Goal: Information Seeking & Learning: Learn about a topic

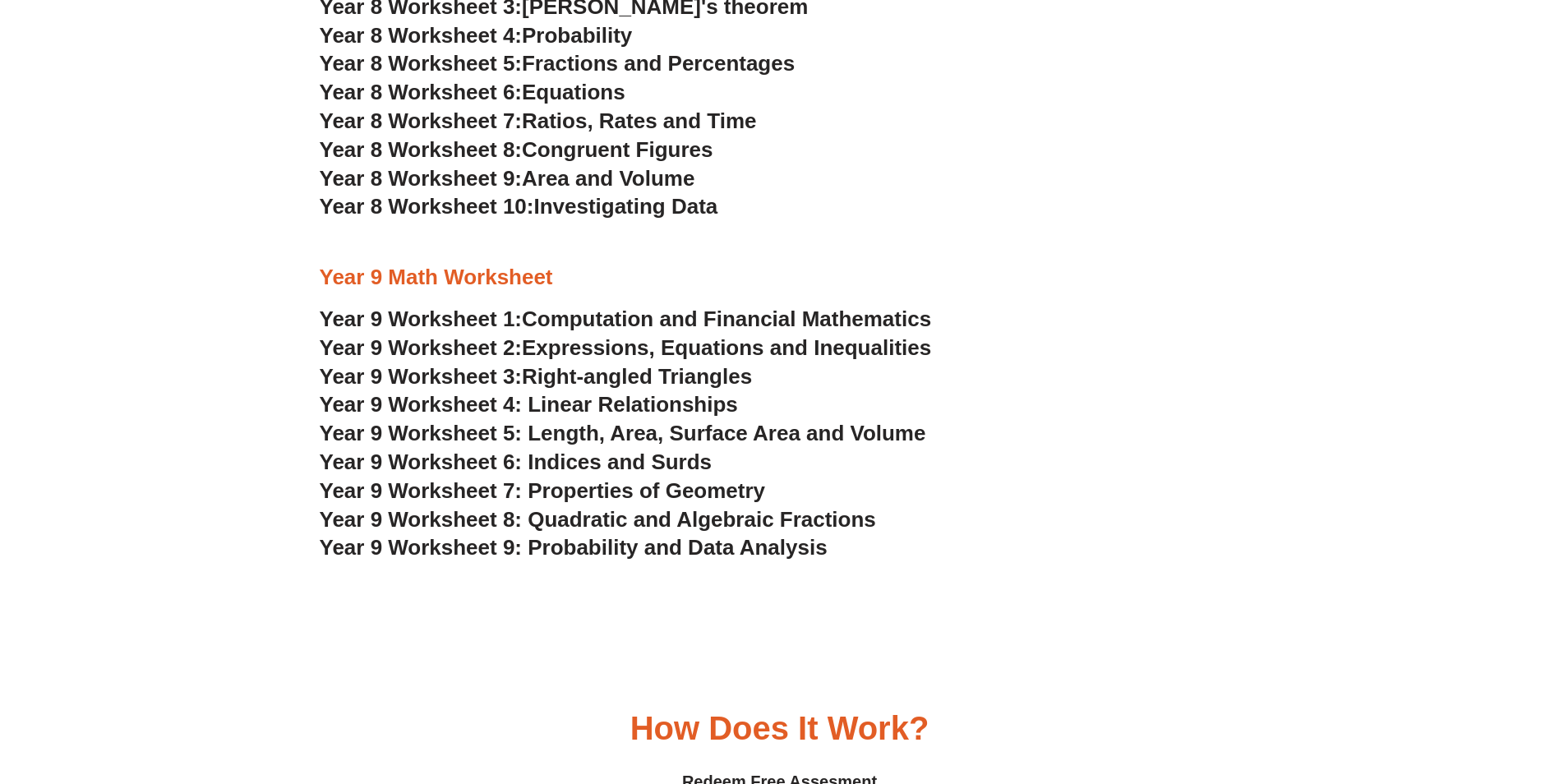
scroll to position [5423, 0]
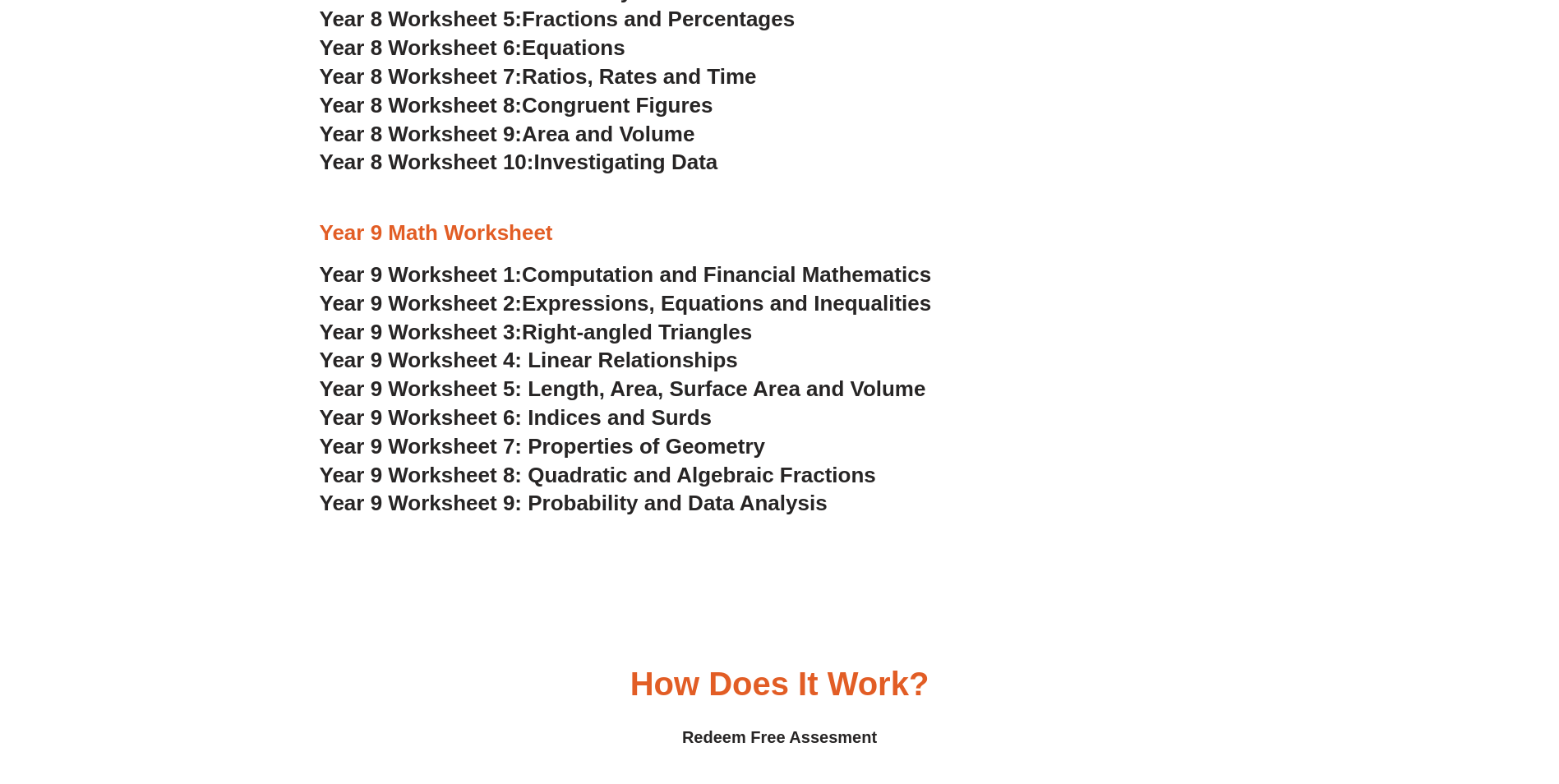
click at [612, 274] on span "Computation and Financial Mathematics" at bounding box center [726, 274] width 409 height 25
click at [639, 501] on span "Year 9 Worksheet 9: Probability and Data Analysis" at bounding box center [574, 503] width 508 height 25
click at [533, 441] on span "Year 9 Worksheet 7: Properties of Geometry" at bounding box center [543, 446] width 447 height 25
click at [613, 470] on span "Year 9 Worksheet 8: Quadratic and Algebraic Fractions" at bounding box center [598, 475] width 557 height 25
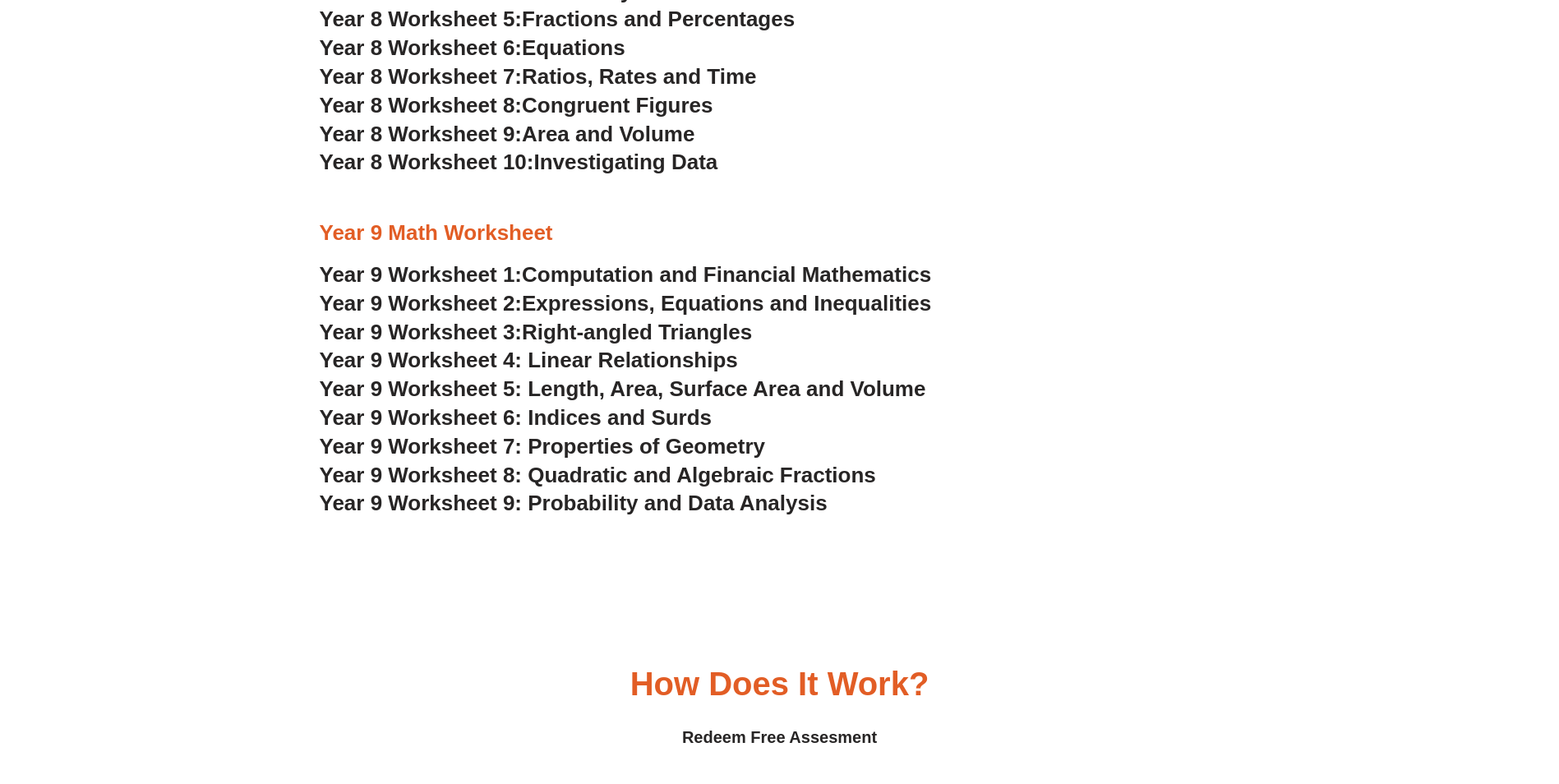
click at [613, 470] on span "Year 9 Worksheet 8: Quadratic and Algebraic Fractions" at bounding box center [598, 475] width 557 height 25
click at [486, 292] on span "Year 9 Worksheet 2:" at bounding box center [421, 303] width 203 height 25
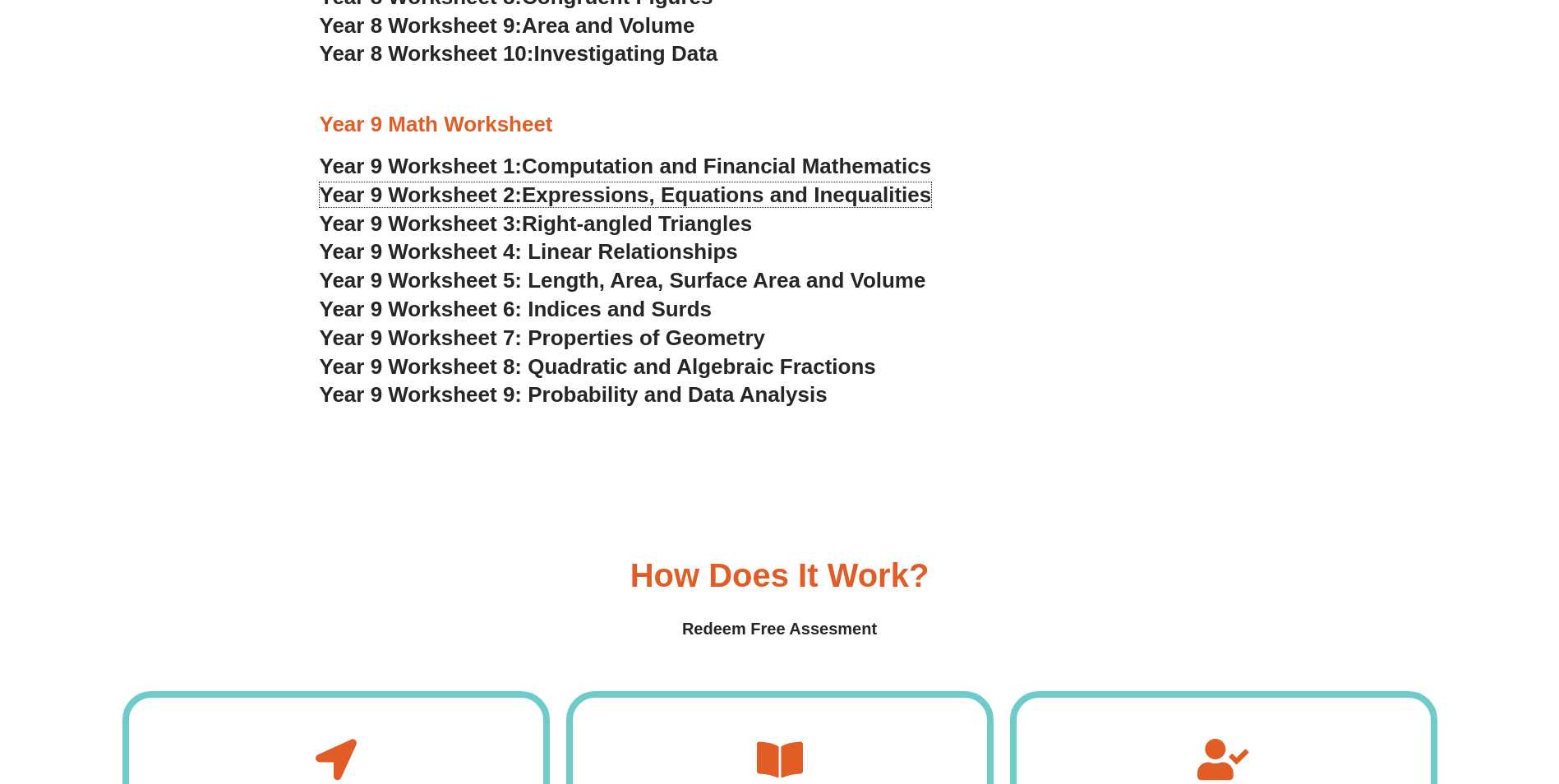
scroll to position [5506, 0]
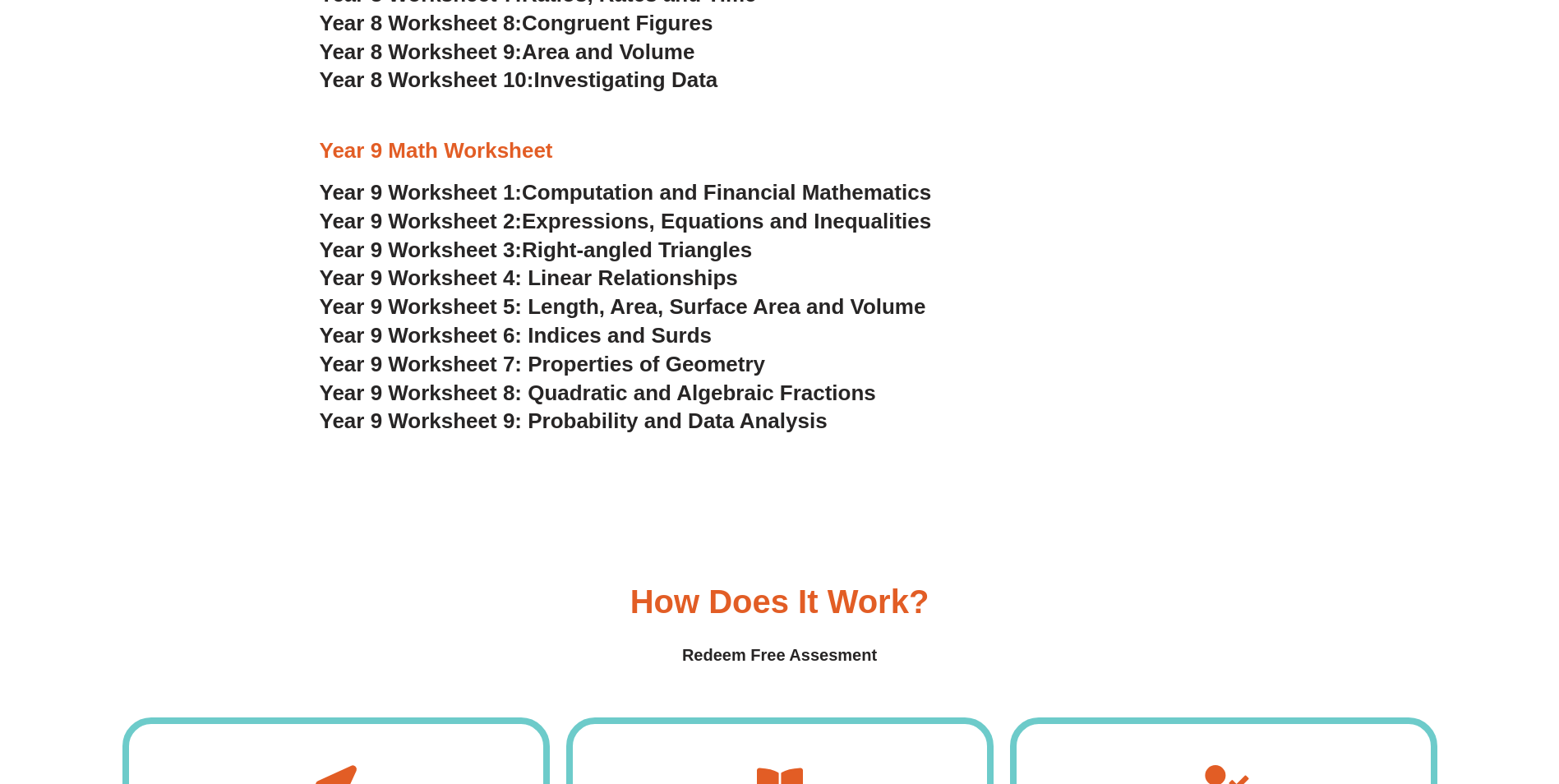
click at [639, 253] on span "Right-angled Triangles" at bounding box center [637, 250] width 230 height 25
click at [682, 278] on span "Year 9 Worksheet 4: Linear Relationships" at bounding box center [528, 277] width 419 height 25
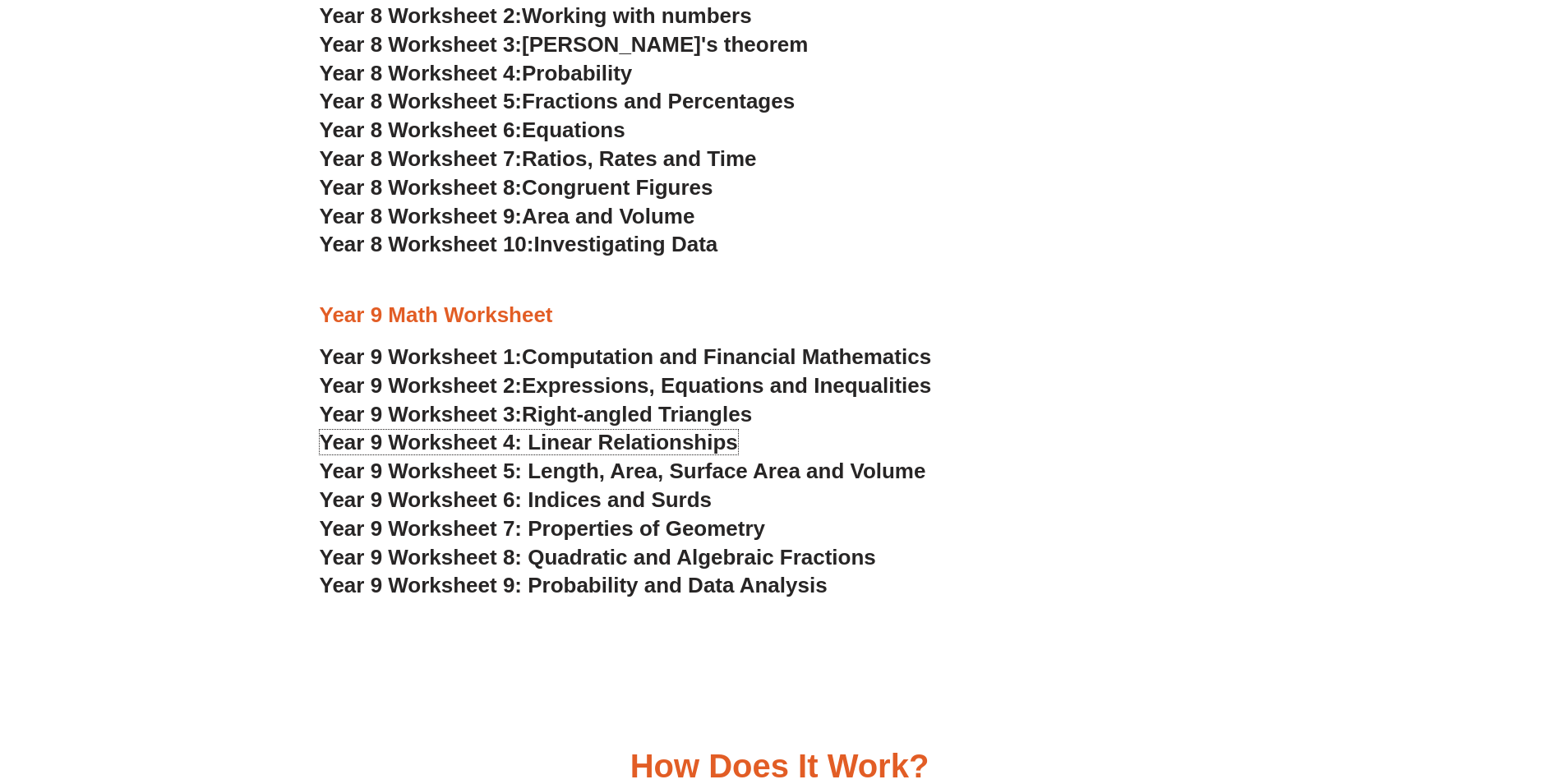
scroll to position [5259, 0]
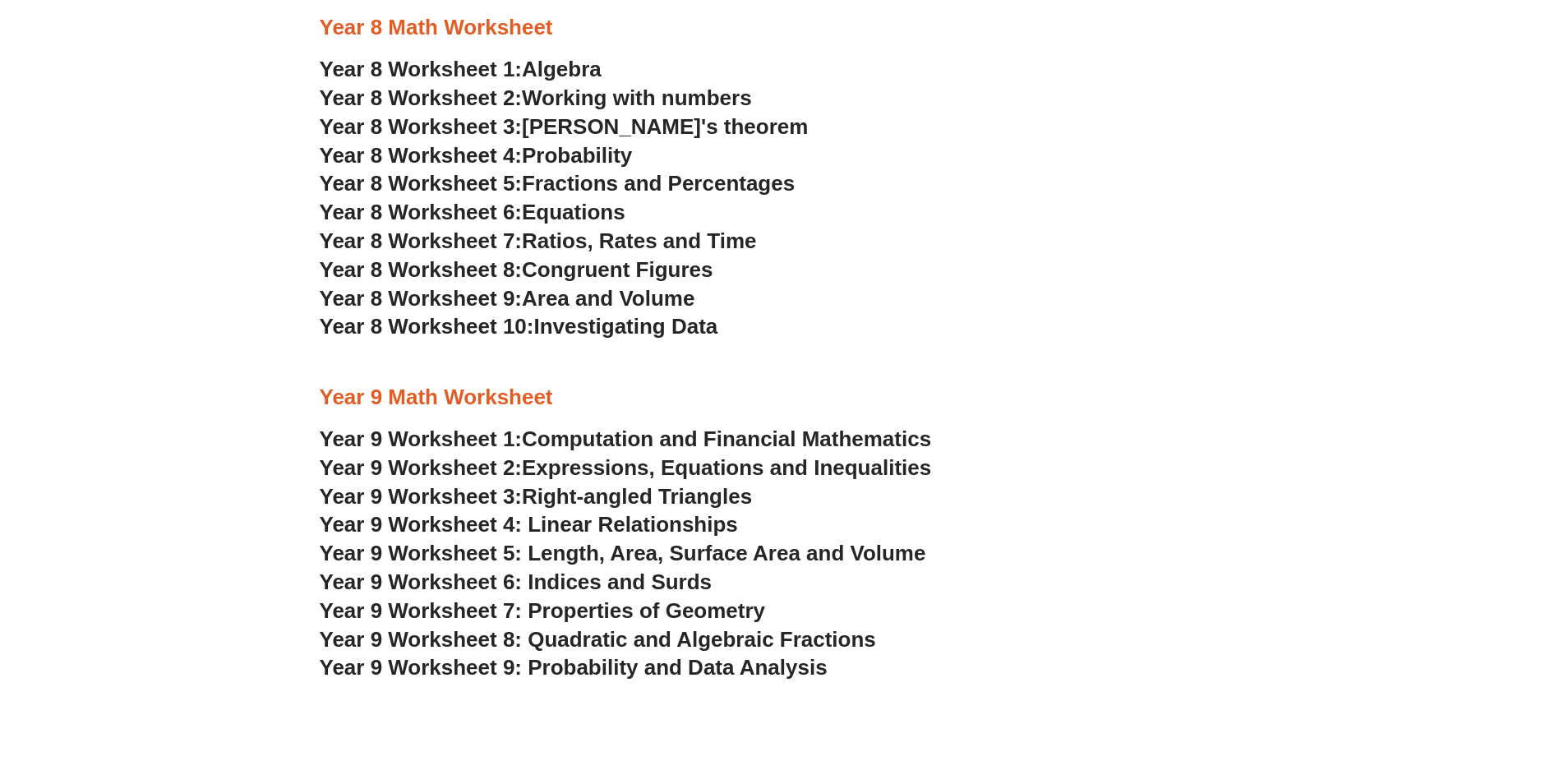
click at [598, 190] on span "Fractions and Percentages" at bounding box center [658, 183] width 273 height 25
click at [587, 96] on span "Working with numbers" at bounding box center [637, 97] width 230 height 25
click at [569, 74] on span "Algebra" at bounding box center [562, 69] width 80 height 25
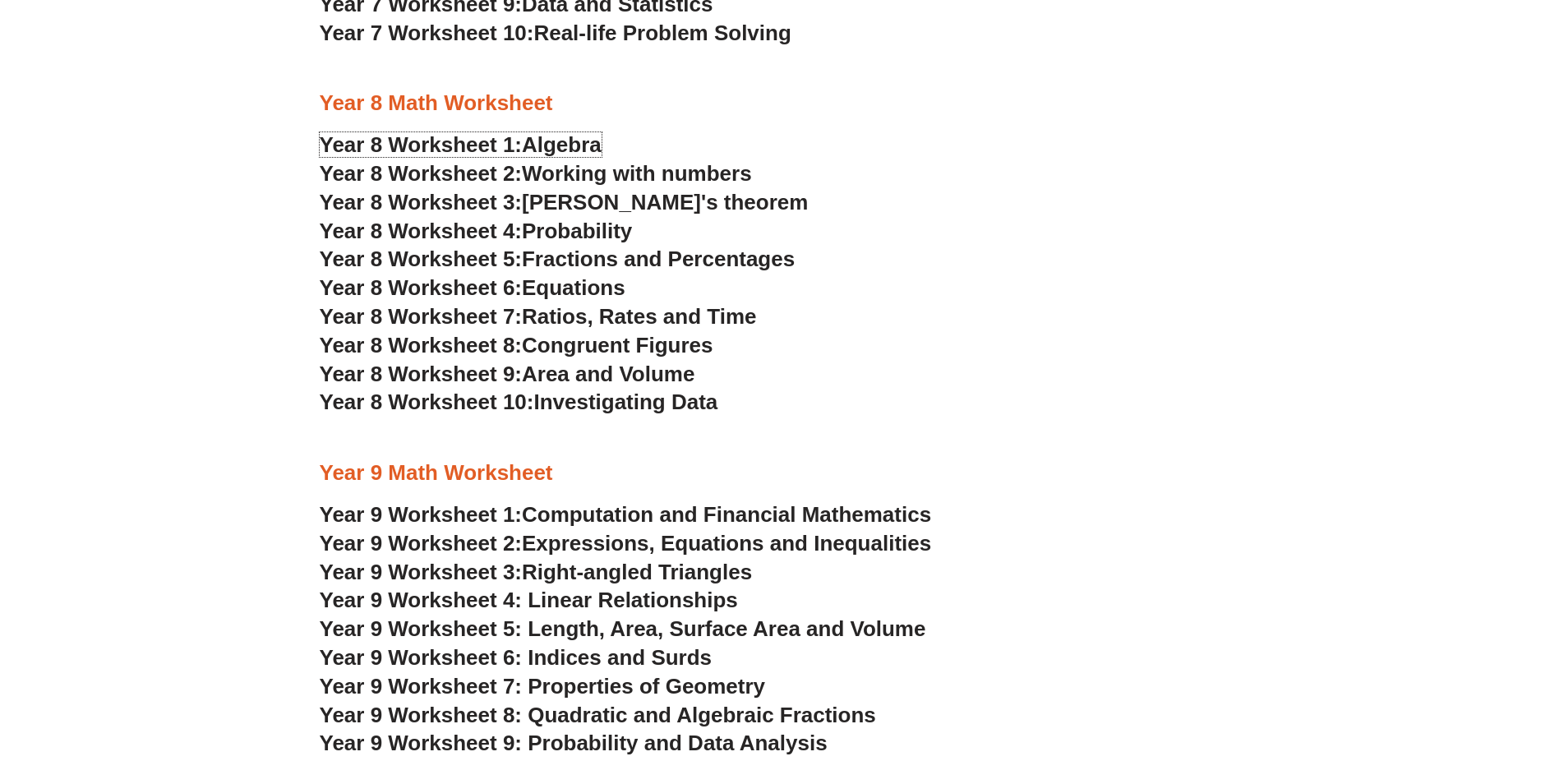
scroll to position [5094, 0]
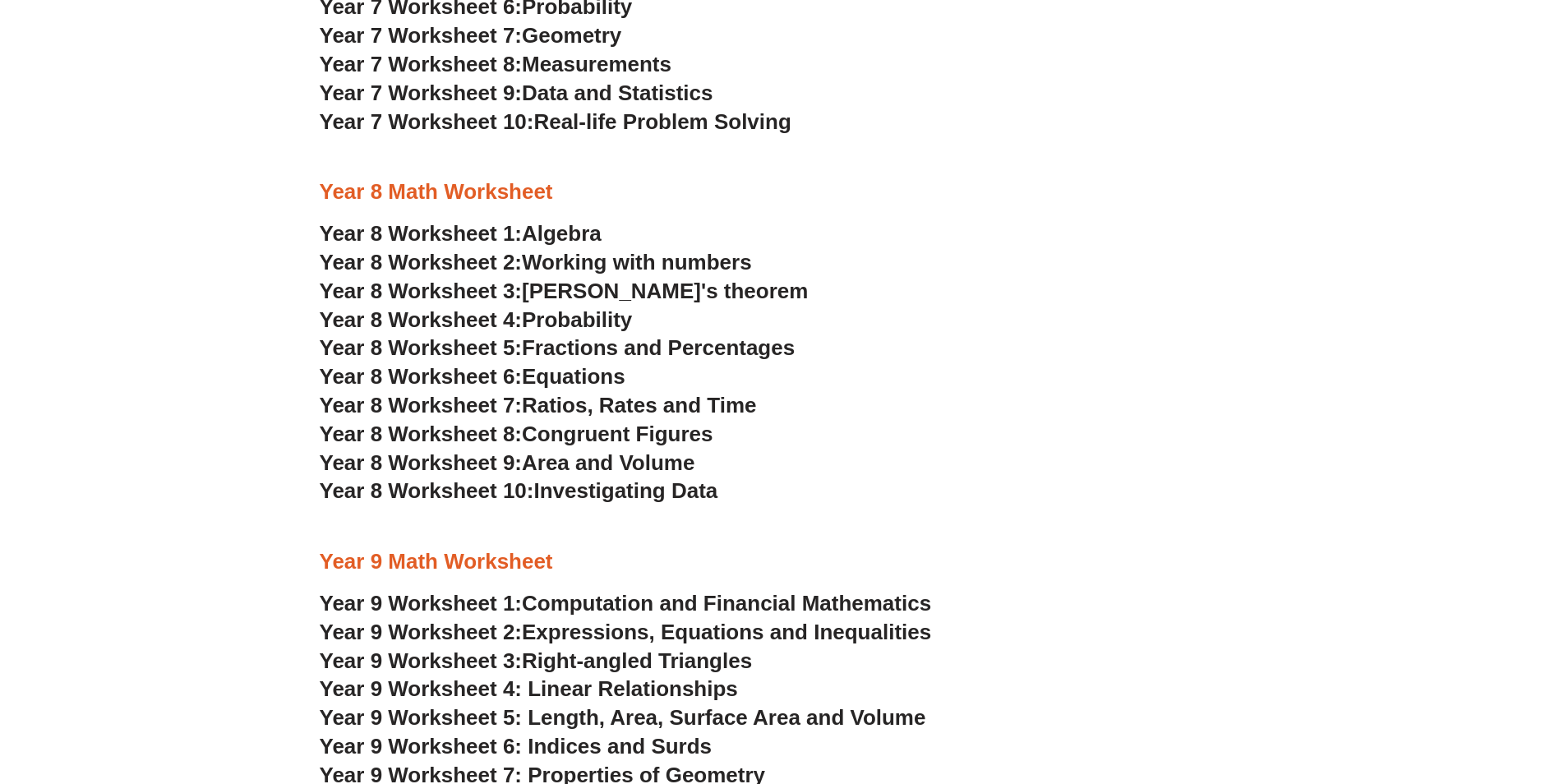
click at [595, 345] on span "Fractions and Percentages" at bounding box center [658, 347] width 273 height 25
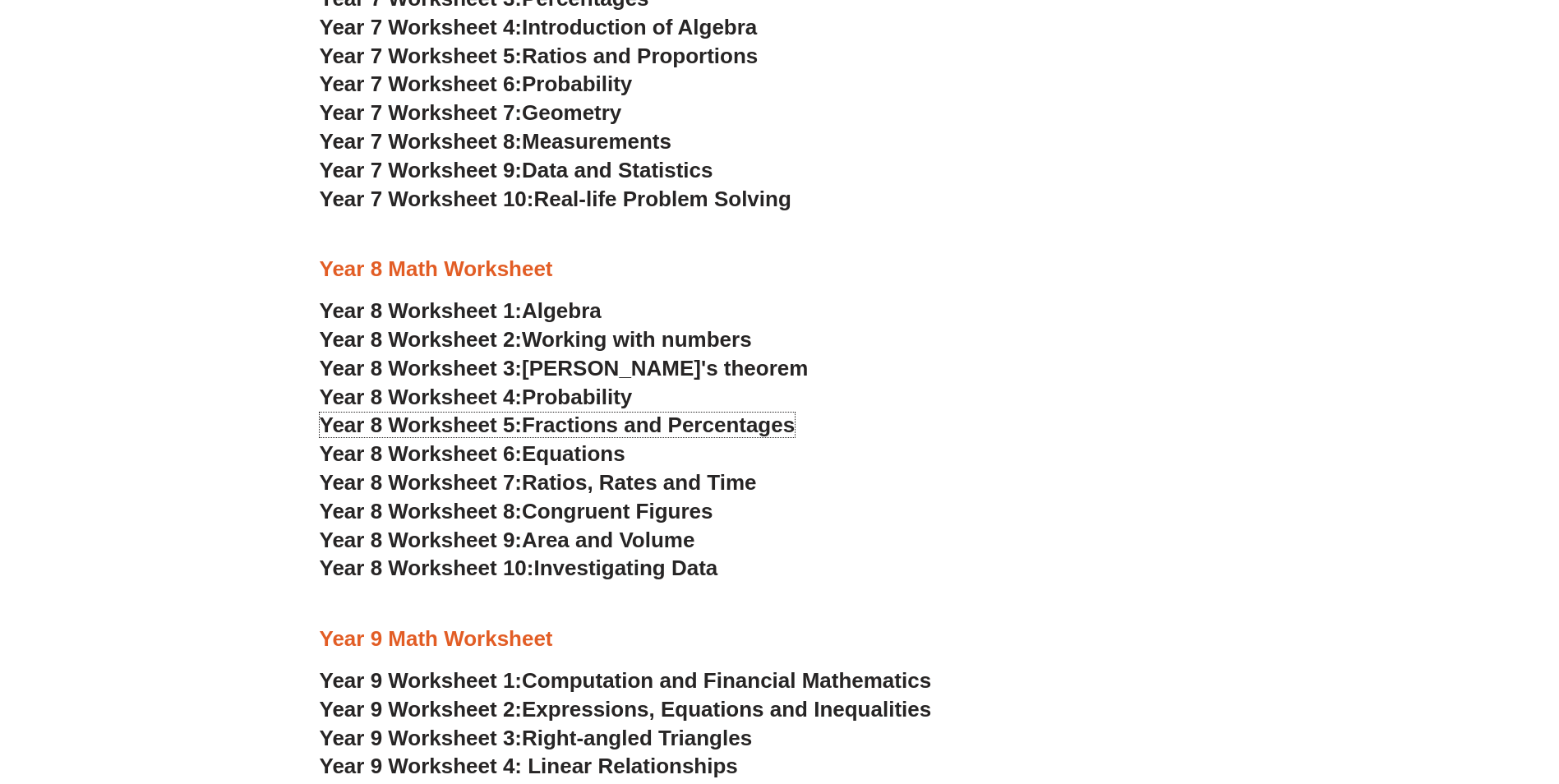
scroll to position [5012, 0]
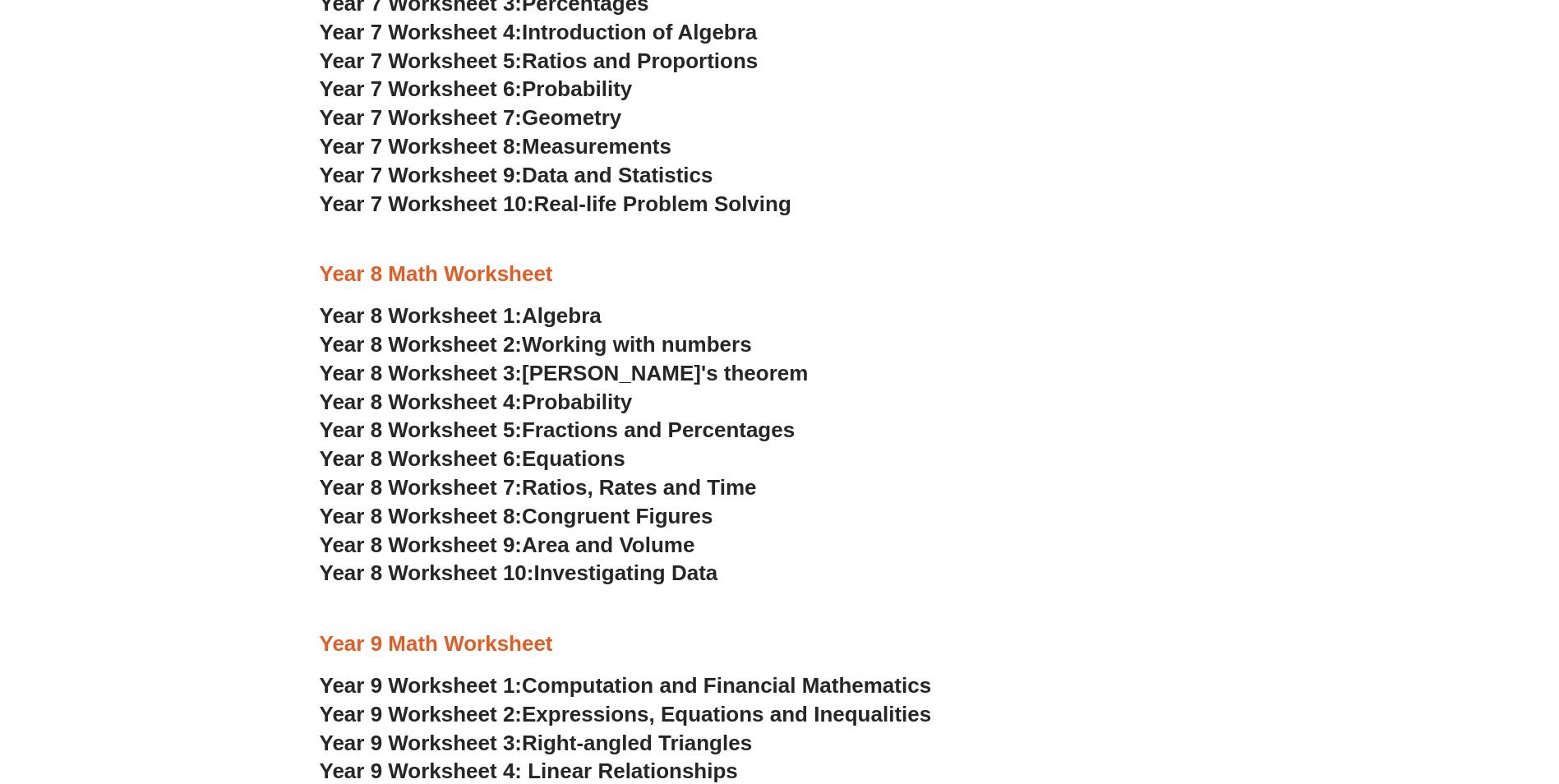
drag, startPoint x: 572, startPoint y: 191, endPoint x: 570, endPoint y: 200, distance: 9.2
click at [572, 192] on span "Real-life Problem Solving" at bounding box center [662, 204] width 257 height 25
click at [548, 150] on span "Measurements" at bounding box center [596, 146] width 149 height 25
click at [449, 88] on span "Year 7 Worksheet 6:" at bounding box center [421, 89] width 203 height 25
click at [542, 32] on span "Introduction of Algebra" at bounding box center [639, 32] width 235 height 25
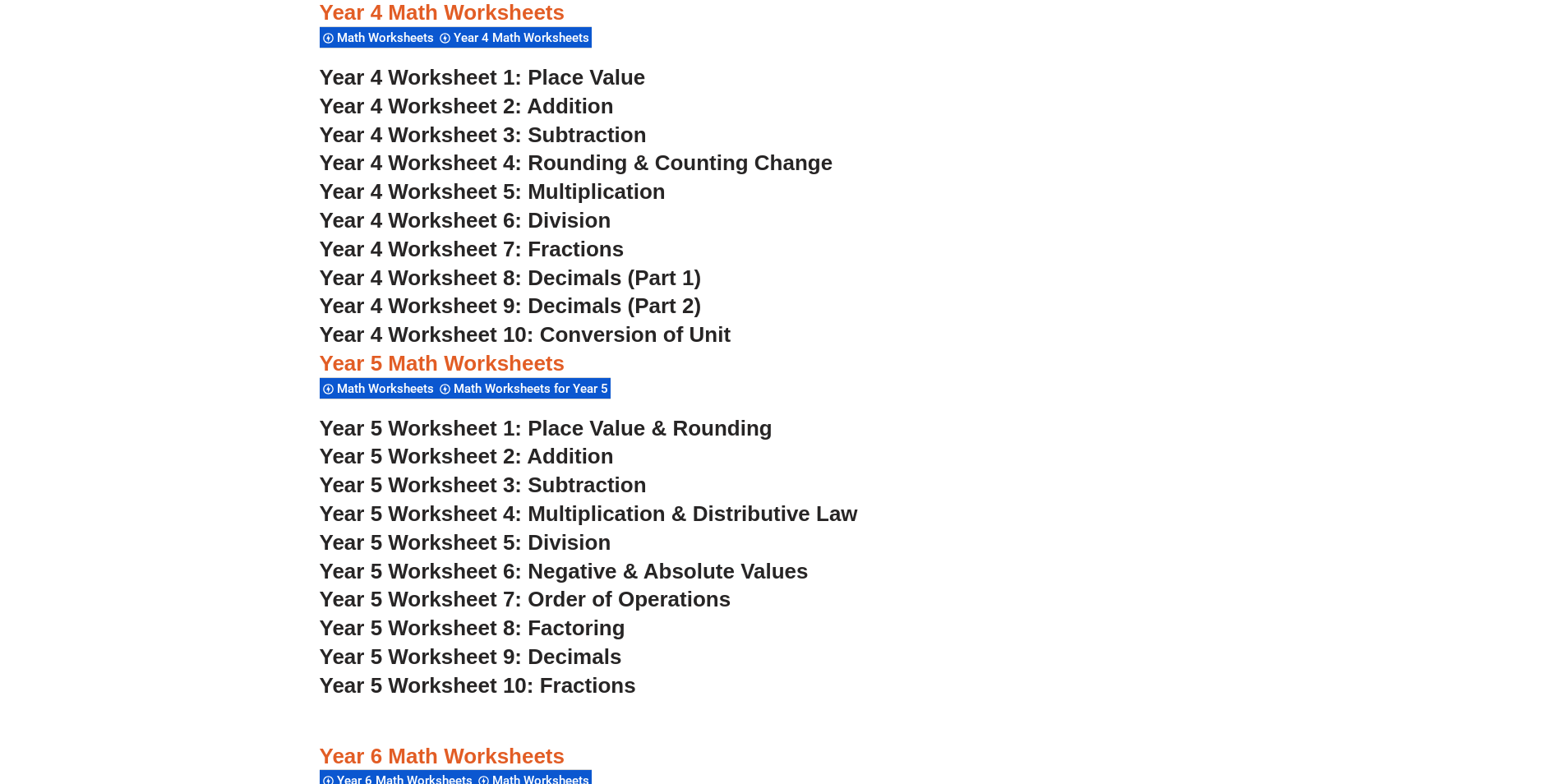
scroll to position [3122, 0]
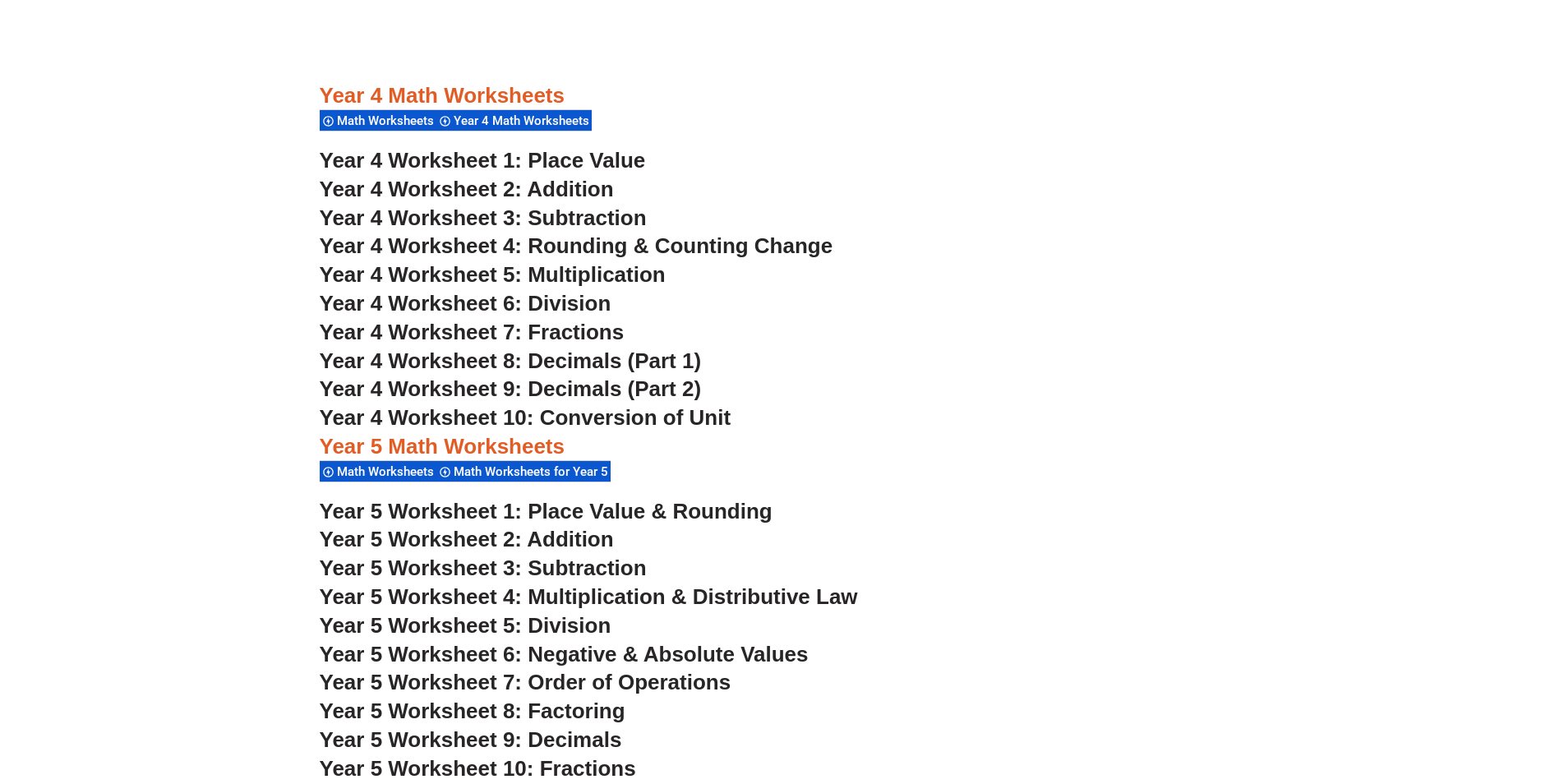
click at [579, 186] on span "Year 4 Worksheet 2: Addition" at bounding box center [466, 188] width 294 height 25
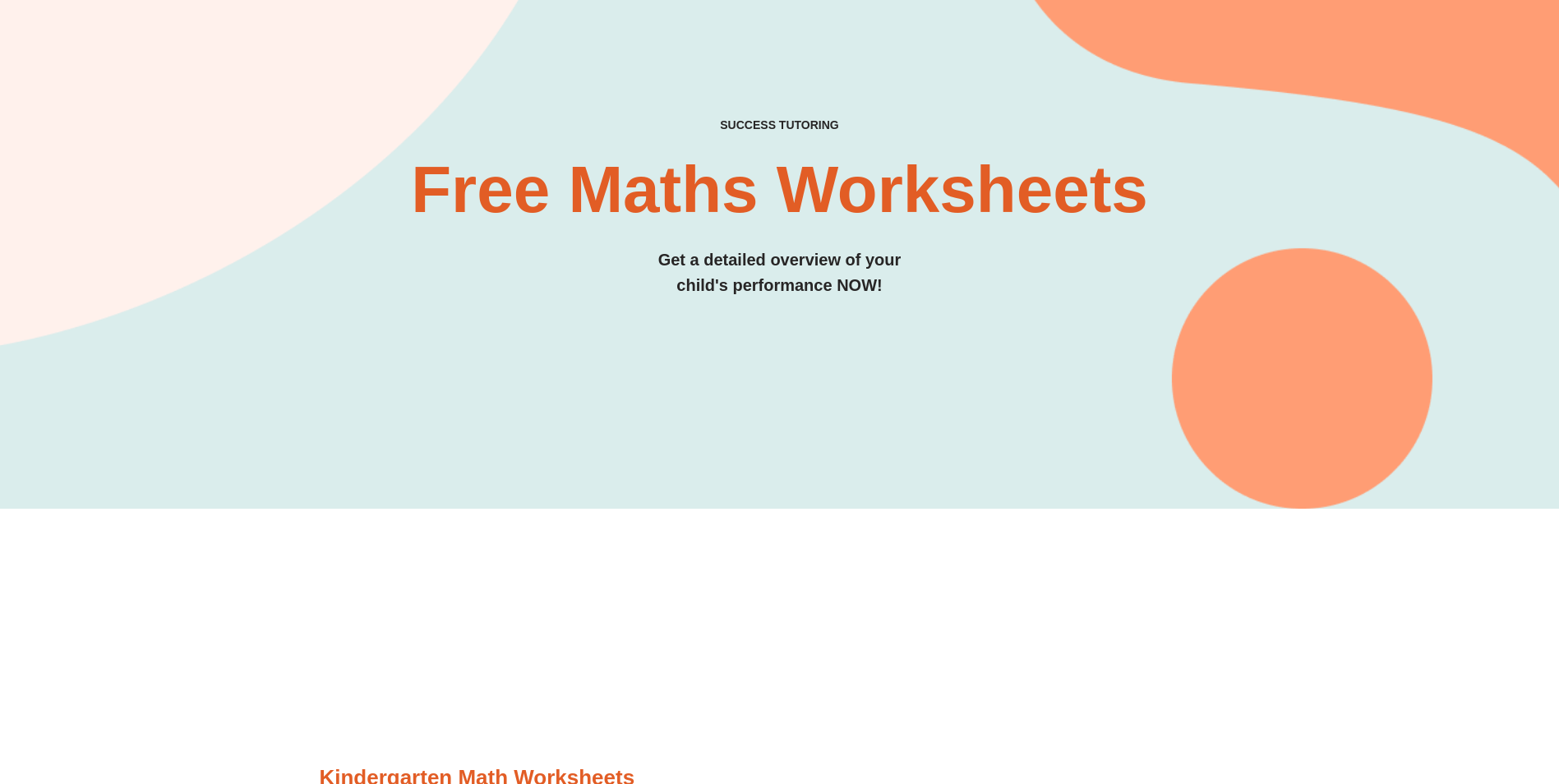
scroll to position [0, 0]
